Goal: Communication & Community: Answer question/provide support

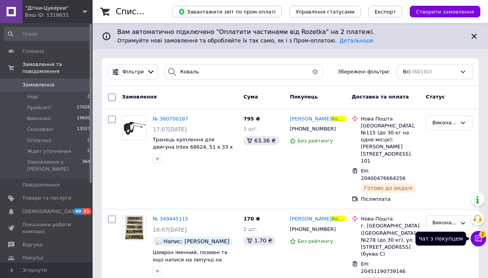
click at [480, 237] on icon at bounding box center [478, 238] width 8 height 8
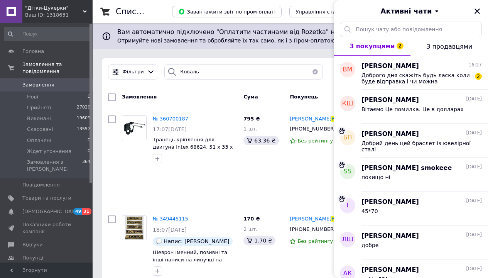
click at [315, 72] on button "button" at bounding box center [314, 71] width 15 height 15
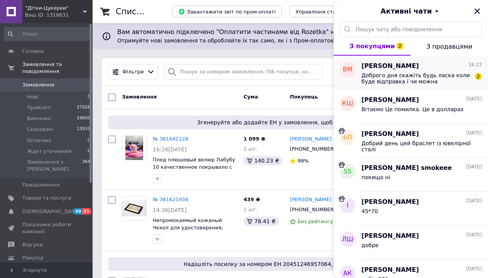
click at [419, 69] on span "Володимир Мельниченко" at bounding box center [389, 66] width 57 height 9
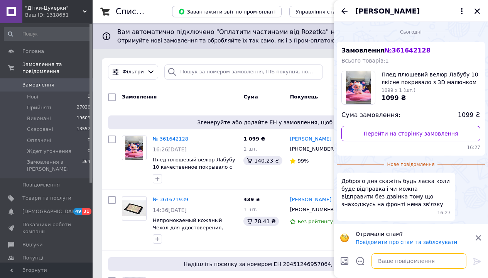
click at [389, 258] on textarea at bounding box center [418, 260] width 95 height 15
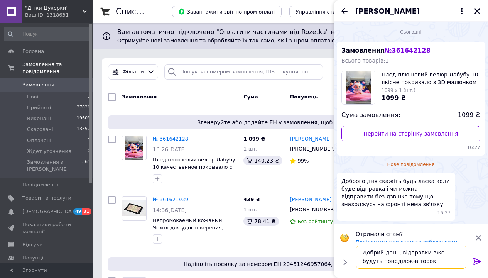
drag, startPoint x: 387, startPoint y: 261, endPoint x: 353, endPoint y: 260, distance: 33.9
click at [353, 260] on div "Добрий день, відправки вже будуть понеділок-віторок Добрий день, відправки вже …" at bounding box center [411, 256] width 116 height 29
click at [391, 263] on textarea "Добрий день, відправки вже будуть віторок" at bounding box center [411, 256] width 110 height 23
type textarea "Добрий день, відправки вже будуть віторок-середа"
click at [479, 262] on icon at bounding box center [476, 260] width 9 height 9
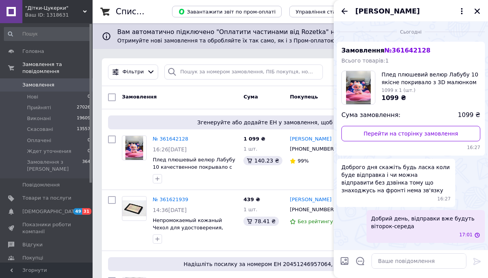
scroll to position [0, 0]
click at [477, 10] on icon "Закрити" at bounding box center [476, 10] width 5 height 5
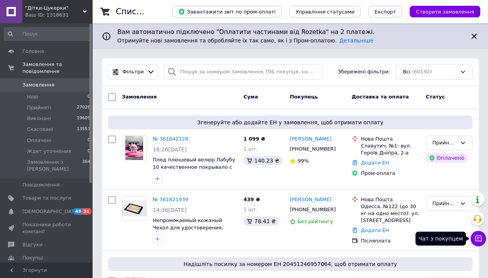
click at [480, 239] on icon at bounding box center [478, 238] width 8 height 8
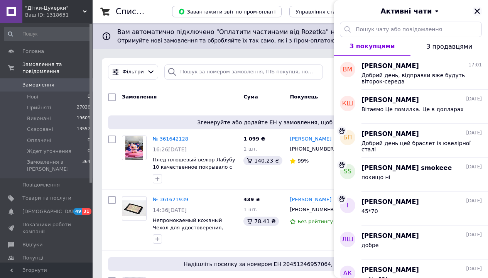
click at [477, 12] on icon "Закрити" at bounding box center [476, 10] width 5 height 5
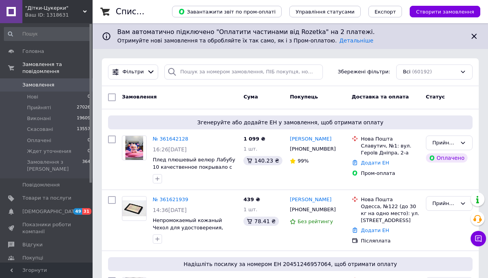
click at [70, 8] on span ""Дітки-Цукерки"" at bounding box center [54, 8] width 58 height 7
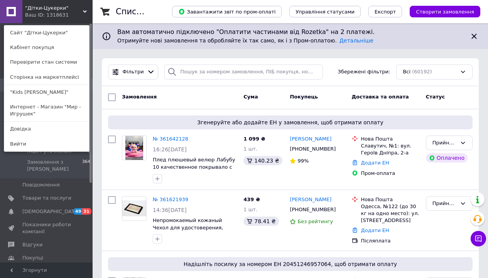
click at [64, 106] on link "Интернет - Магазин "Мир - Игрушек"" at bounding box center [46, 110] width 85 height 22
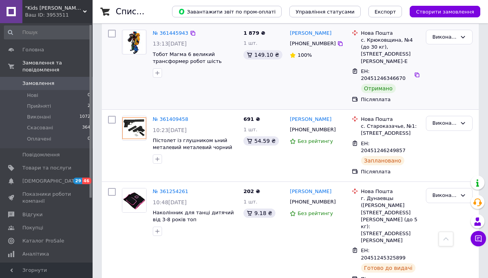
scroll to position [527, 0]
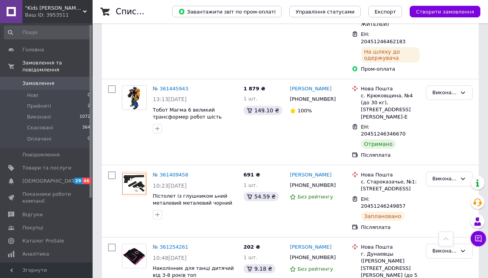
click at [61, 14] on div "Ваш ID: 3953511" at bounding box center [58, 15] width 67 height 7
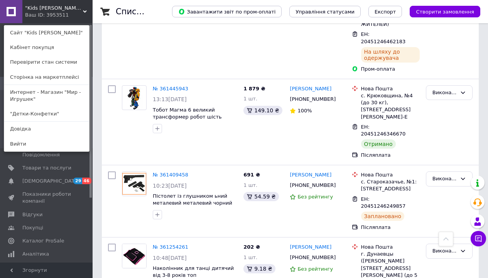
click at [54, 111] on link ""Детки-Конфетки"" at bounding box center [46, 113] width 85 height 15
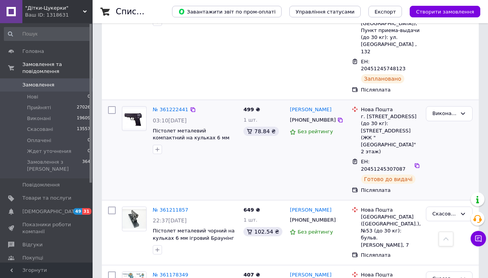
scroll to position [1175, 0]
